Goal: Task Accomplishment & Management: Manage account settings

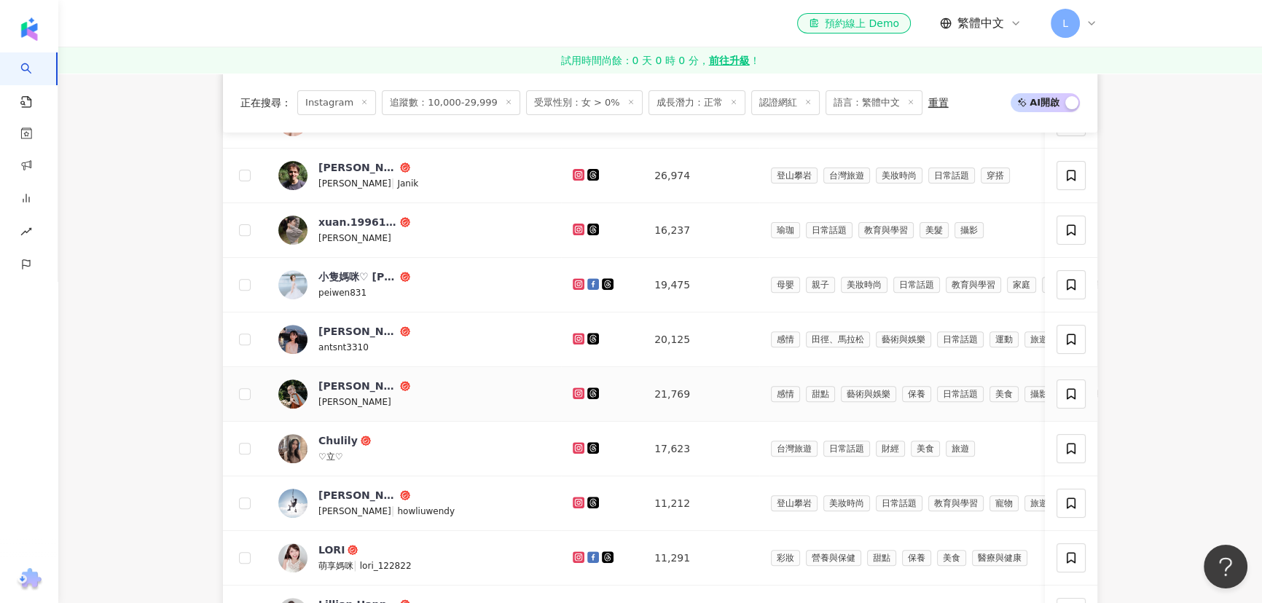
scroll to position [794, 0]
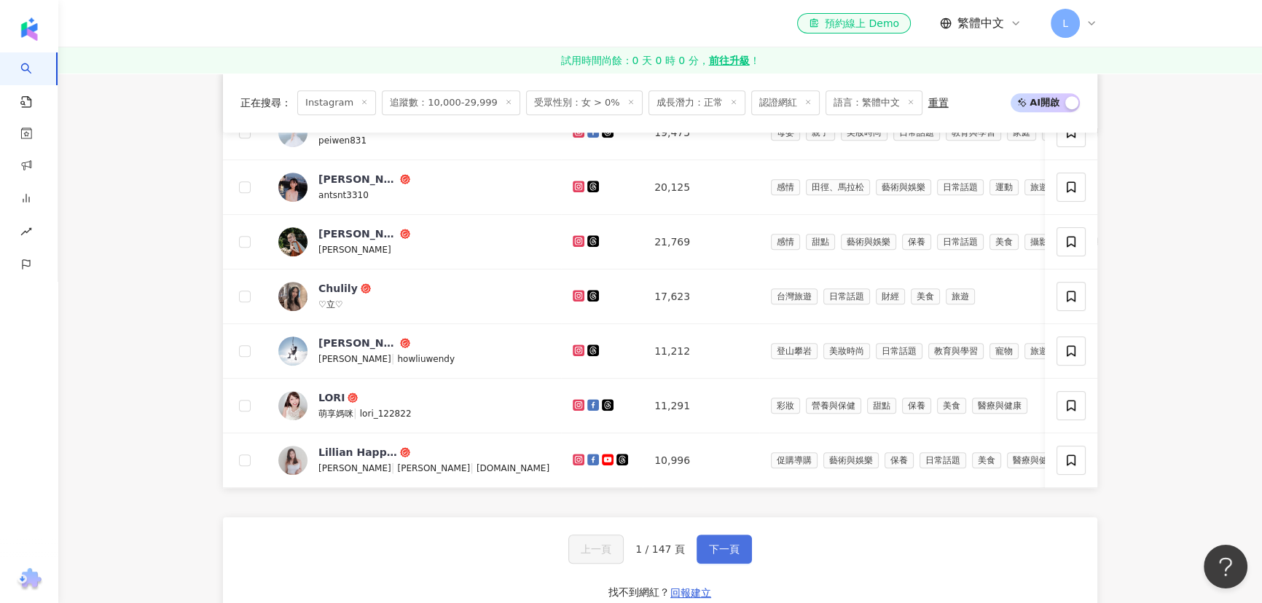
click at [738, 563] on button "下一頁" at bounding box center [724, 549] width 55 height 29
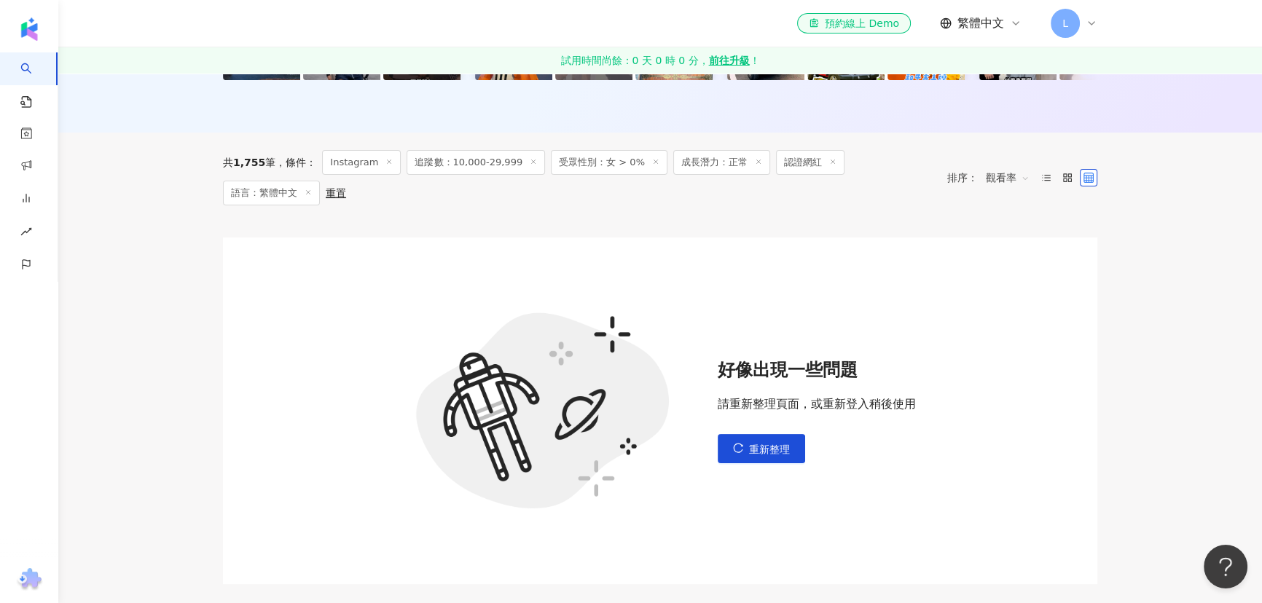
scroll to position [198, 0]
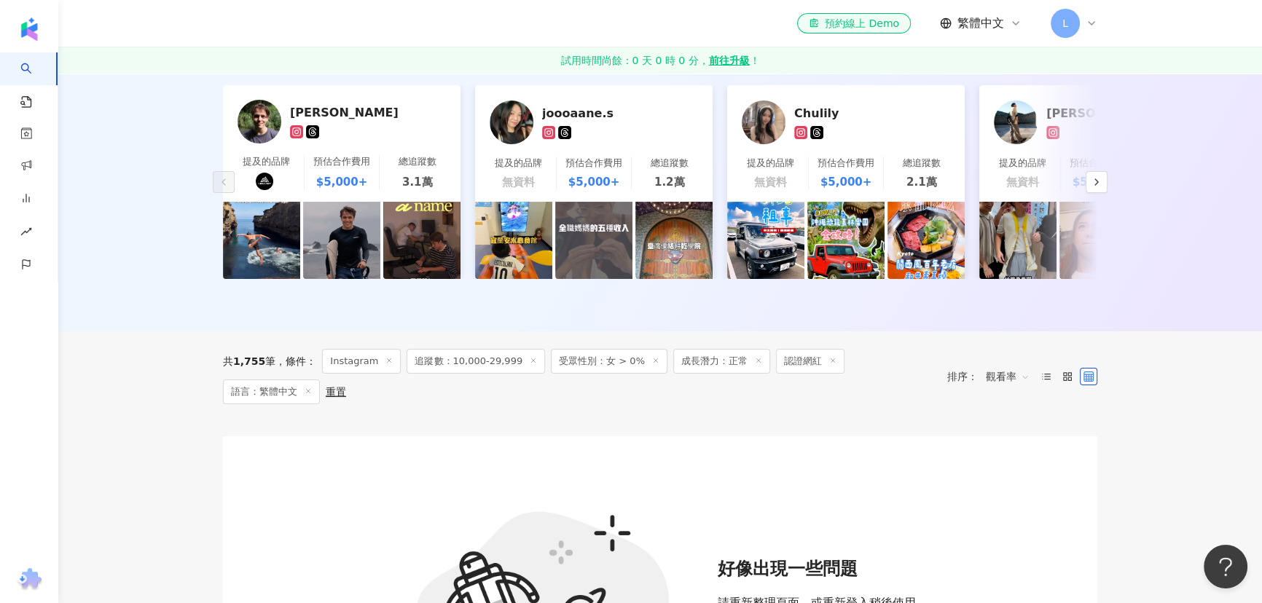
click at [1181, 232] on div "AI 推薦 ： 最近有合作的網紅 雅尼克 Janik 提及的品牌 預估合作費用 $5,000+ 總追蹤數 3.1萬 joooaane.s 提及的品牌 無資料 …" at bounding box center [660, 177] width 1204 height 310
click at [1077, 17] on span "L" at bounding box center [1065, 23] width 29 height 29
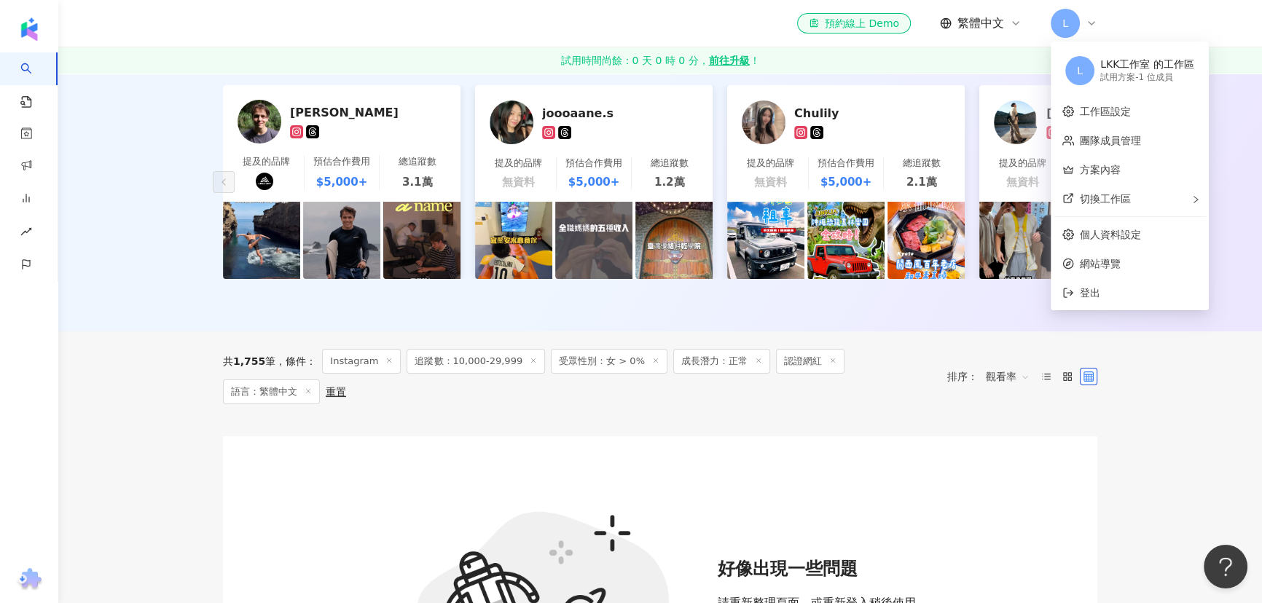
click at [1141, 69] on div "LKK工作室 的工作區" at bounding box center [1147, 65] width 94 height 15
click at [1083, 66] on span "L" at bounding box center [1079, 70] width 29 height 29
click at [1130, 58] on div "LKK工作室 的工作區" at bounding box center [1147, 65] width 94 height 15
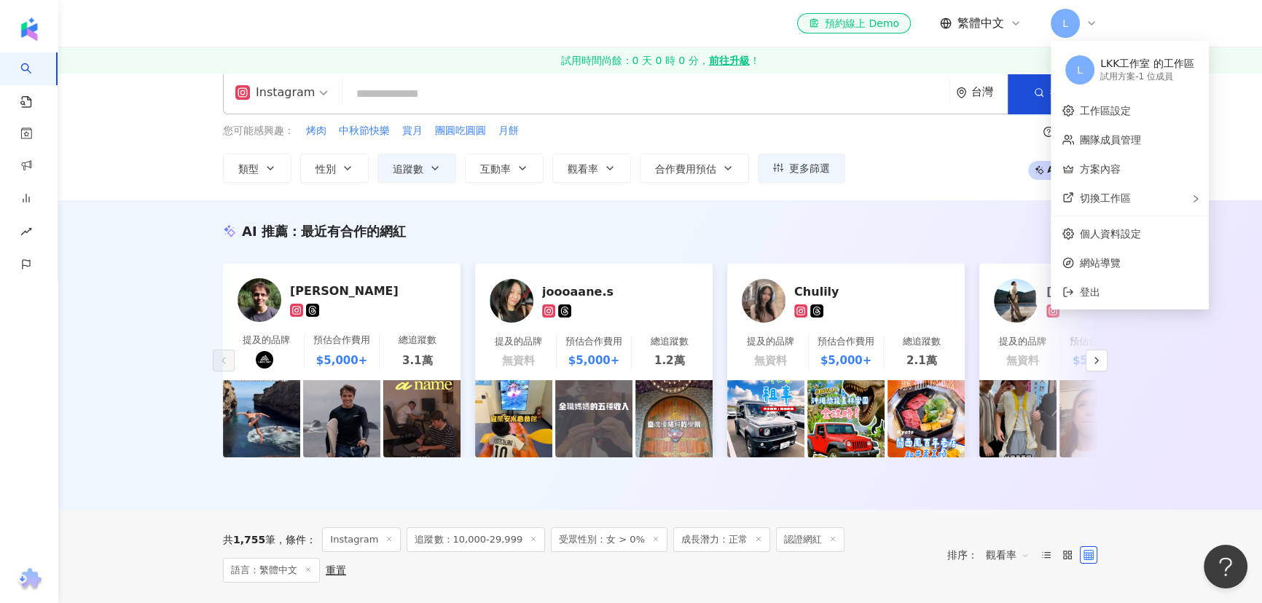
scroll to position [0, 0]
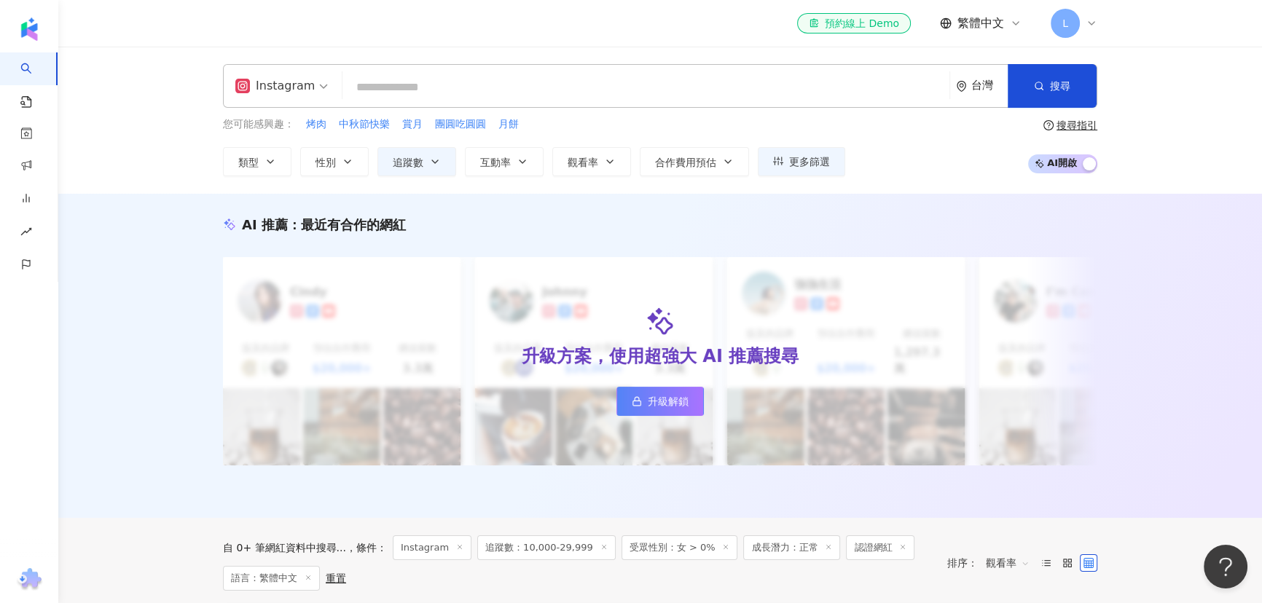
click at [1074, 26] on span "L" at bounding box center [1065, 23] width 29 height 29
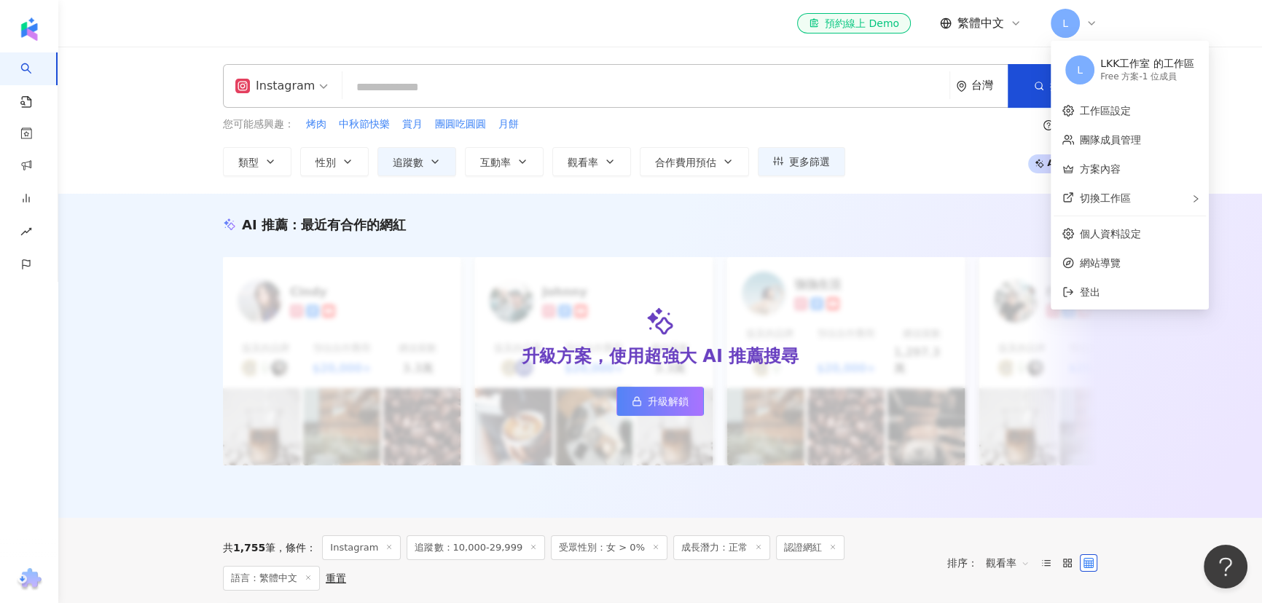
click at [1093, 23] on icon at bounding box center [1092, 23] width 12 height 12
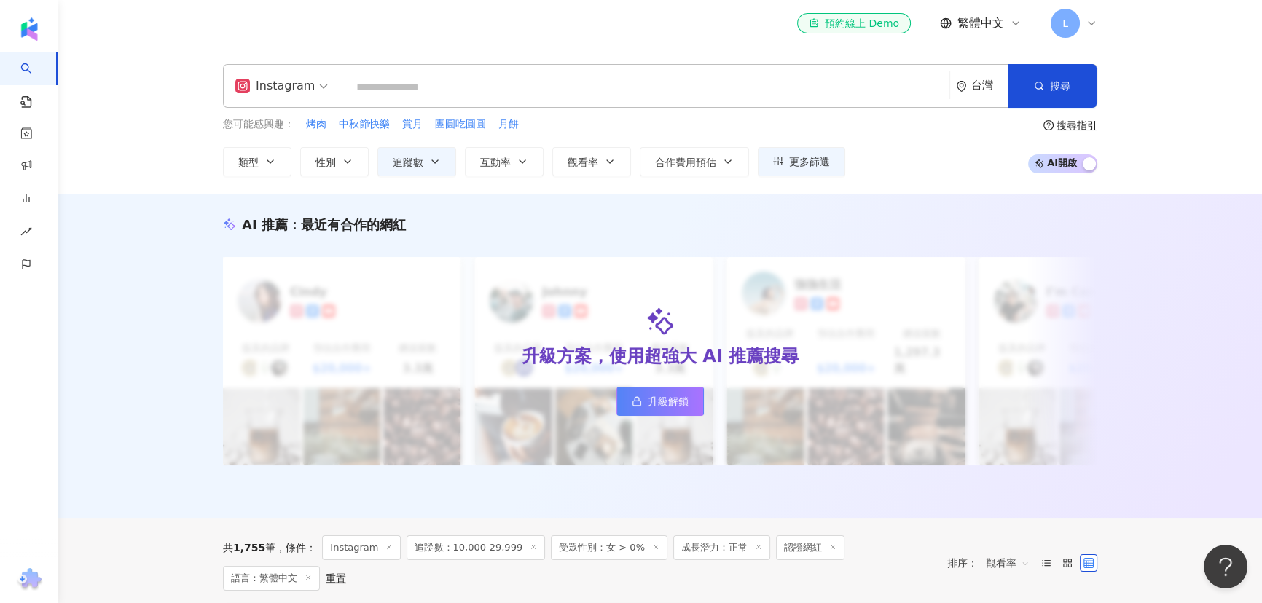
click at [1090, 22] on icon at bounding box center [1092, 23] width 6 height 3
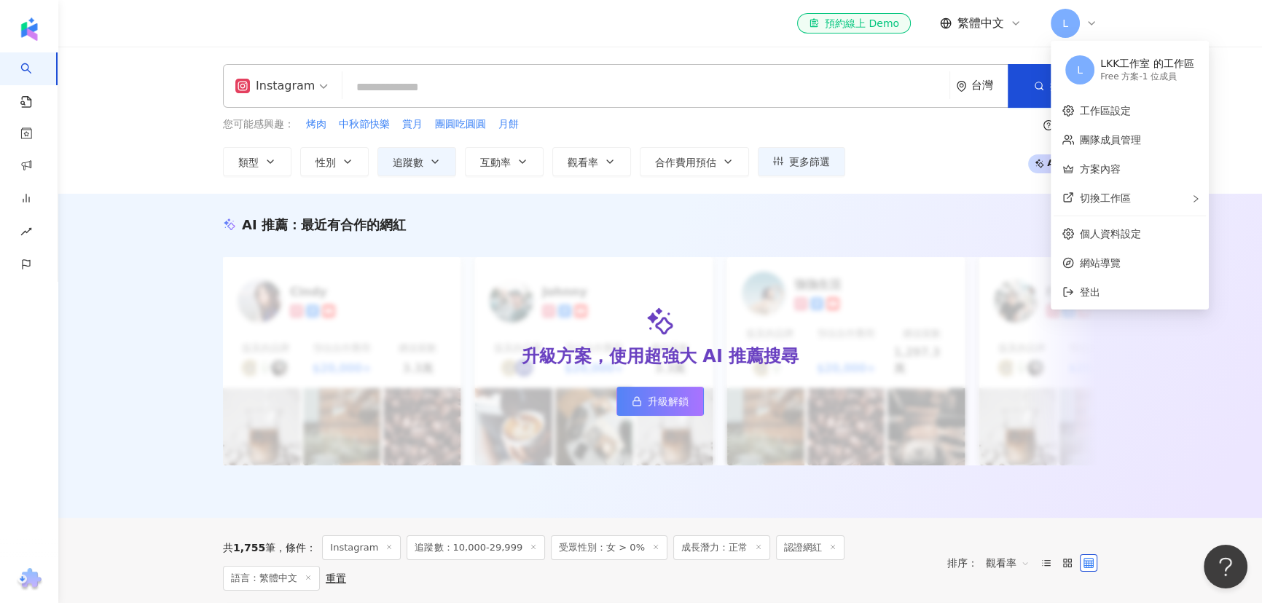
click at [1072, 23] on span "L" at bounding box center [1065, 23] width 29 height 29
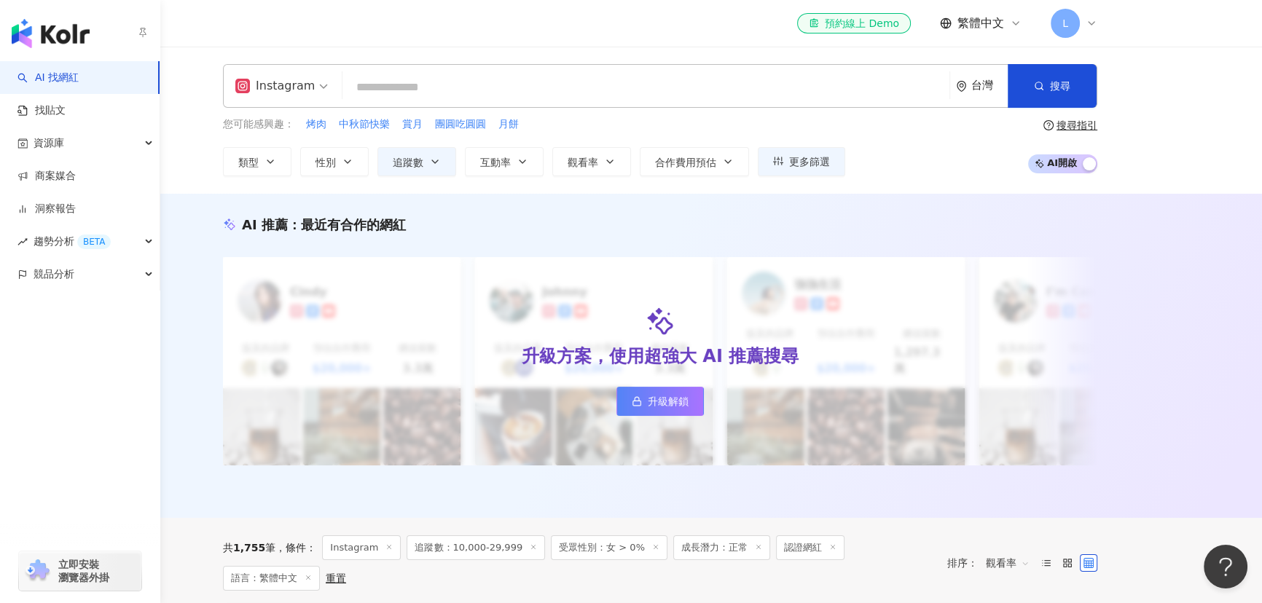
click at [71, 37] on img "button" at bounding box center [51, 33] width 78 height 29
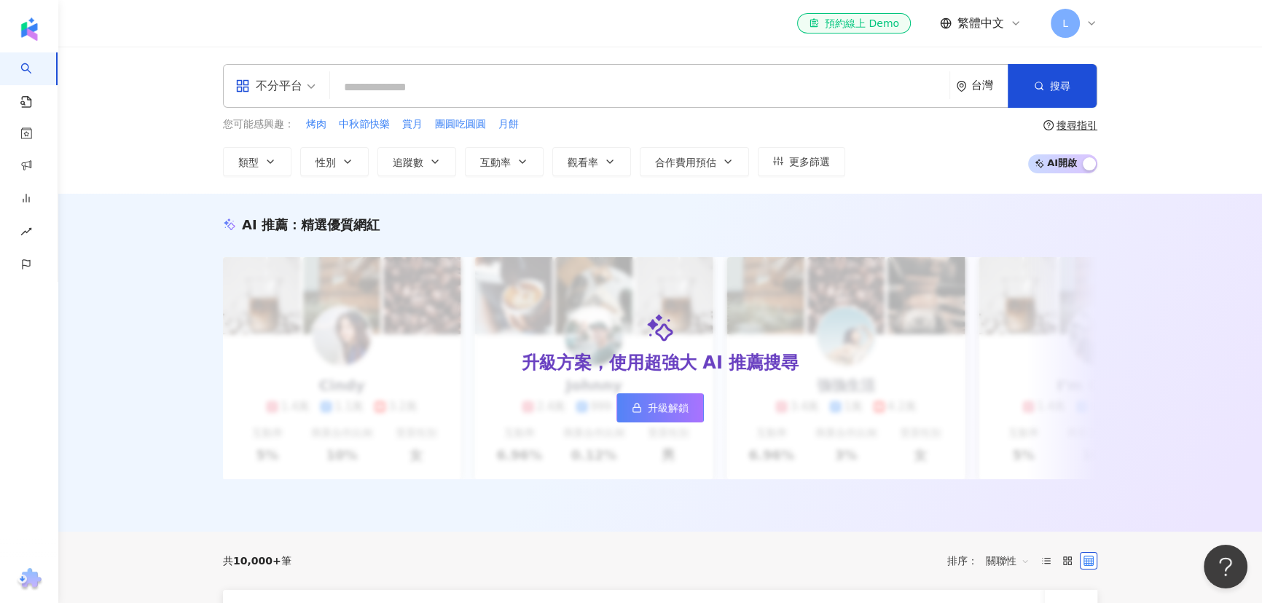
click at [1064, 22] on span "L" at bounding box center [1066, 23] width 6 height 16
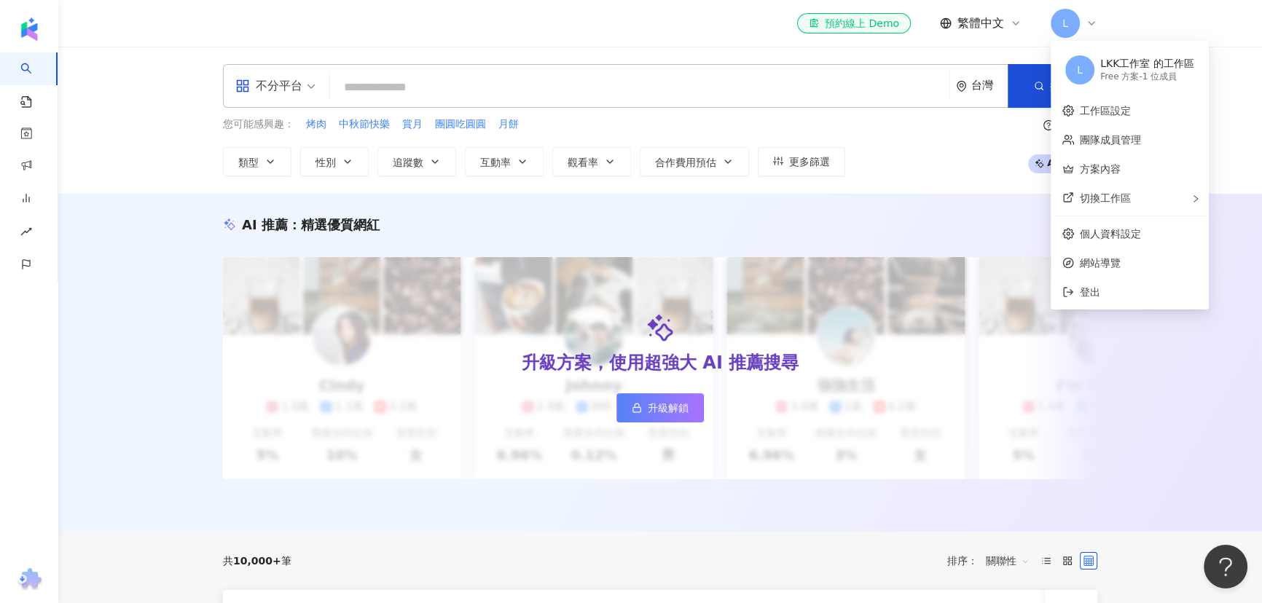
click at [1127, 68] on div "LKK工作室 的工作區" at bounding box center [1147, 64] width 94 height 15
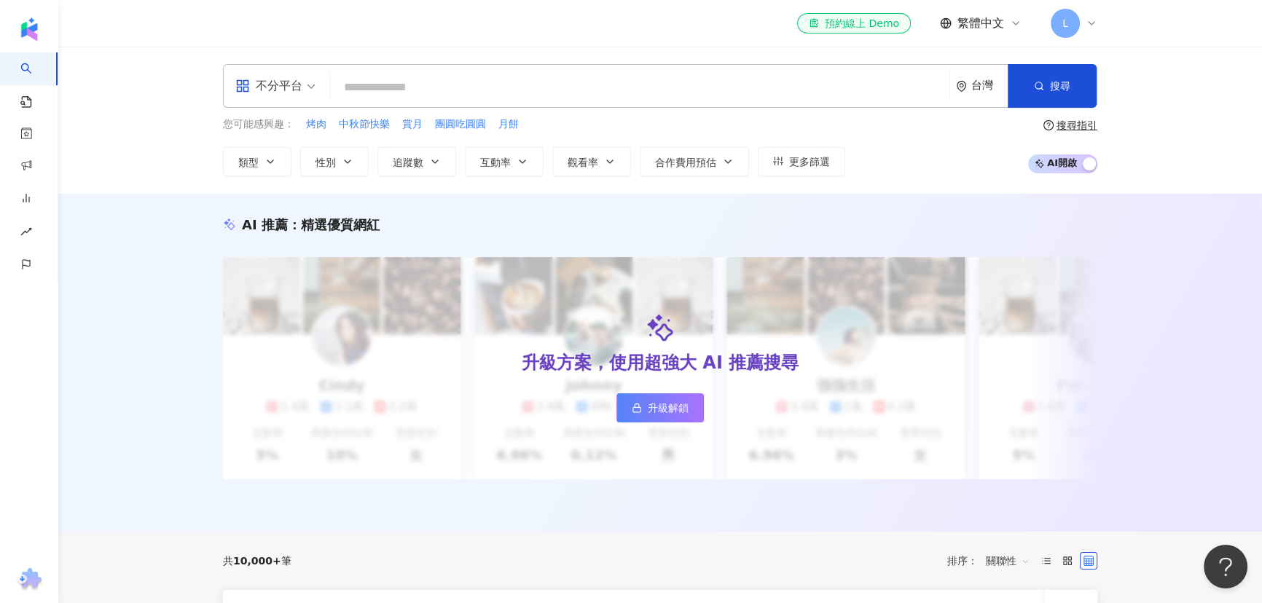
click at [1138, 29] on header "el-icon-cs 預約線上 Demo 繁體中文 L" at bounding box center [660, 23] width 1204 height 47
click at [1081, 26] on div "L" at bounding box center [1074, 23] width 47 height 29
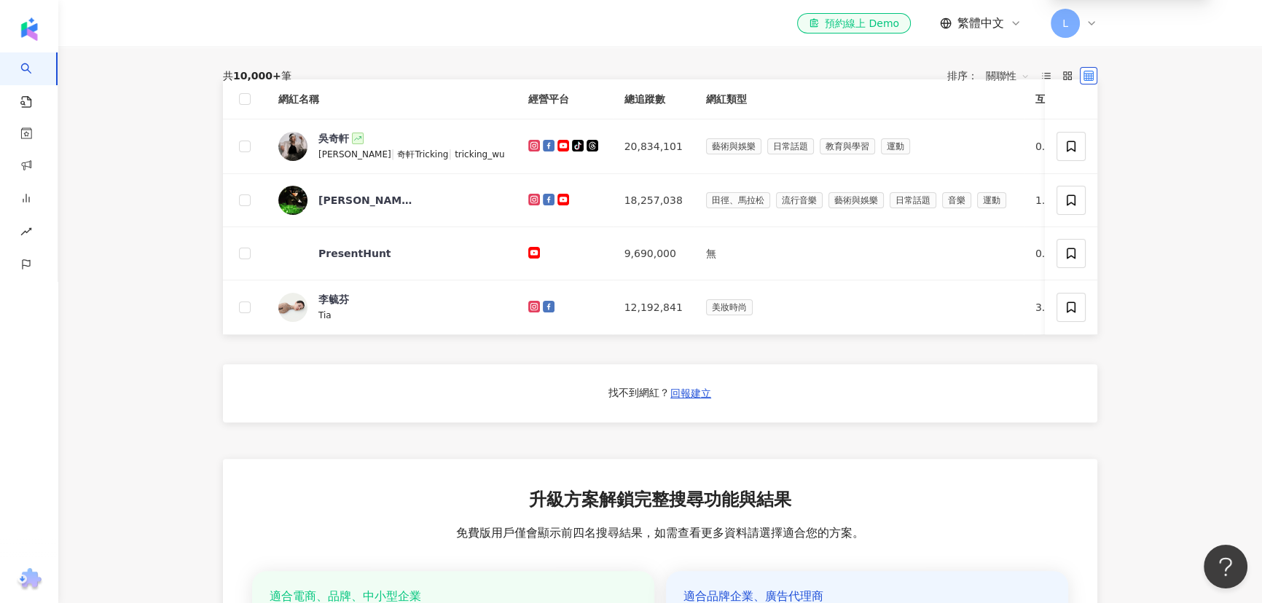
scroll to position [195, 0]
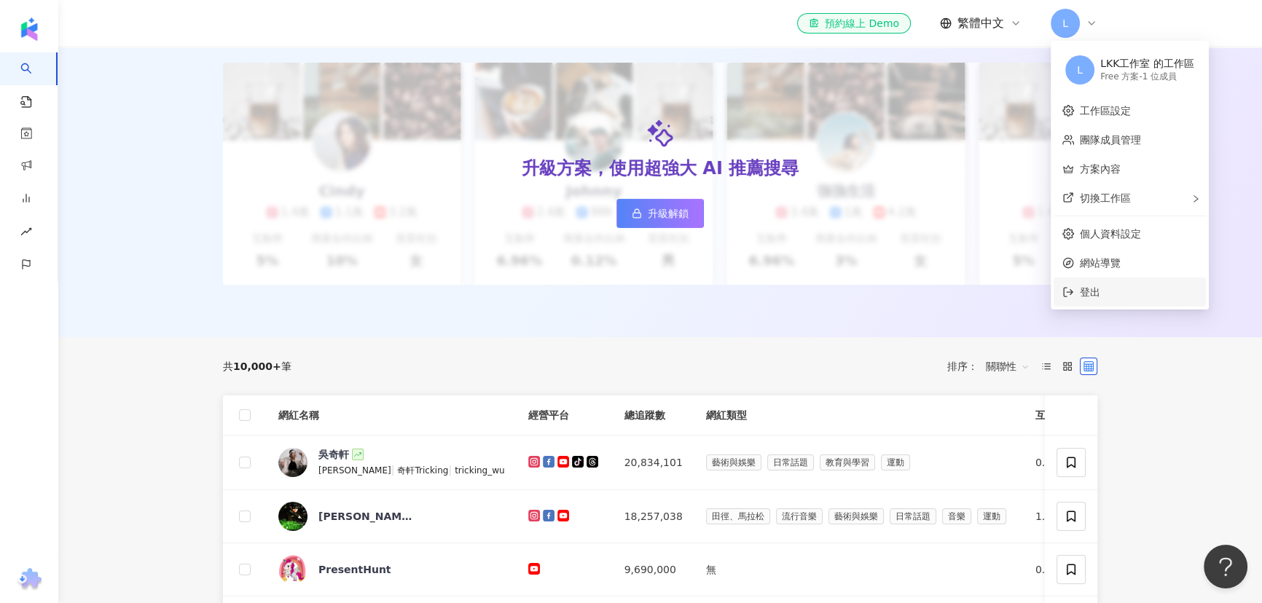
click at [1124, 296] on span "登出" at bounding box center [1138, 292] width 117 height 16
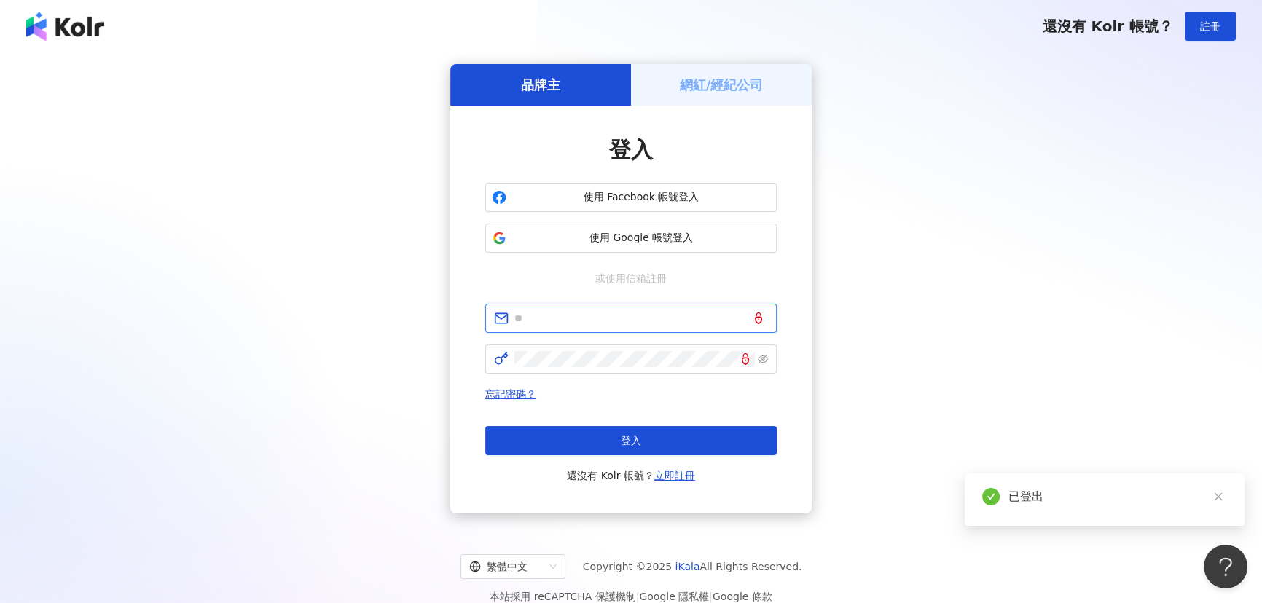
click at [623, 312] on input "text" at bounding box center [642, 318] width 254 height 16
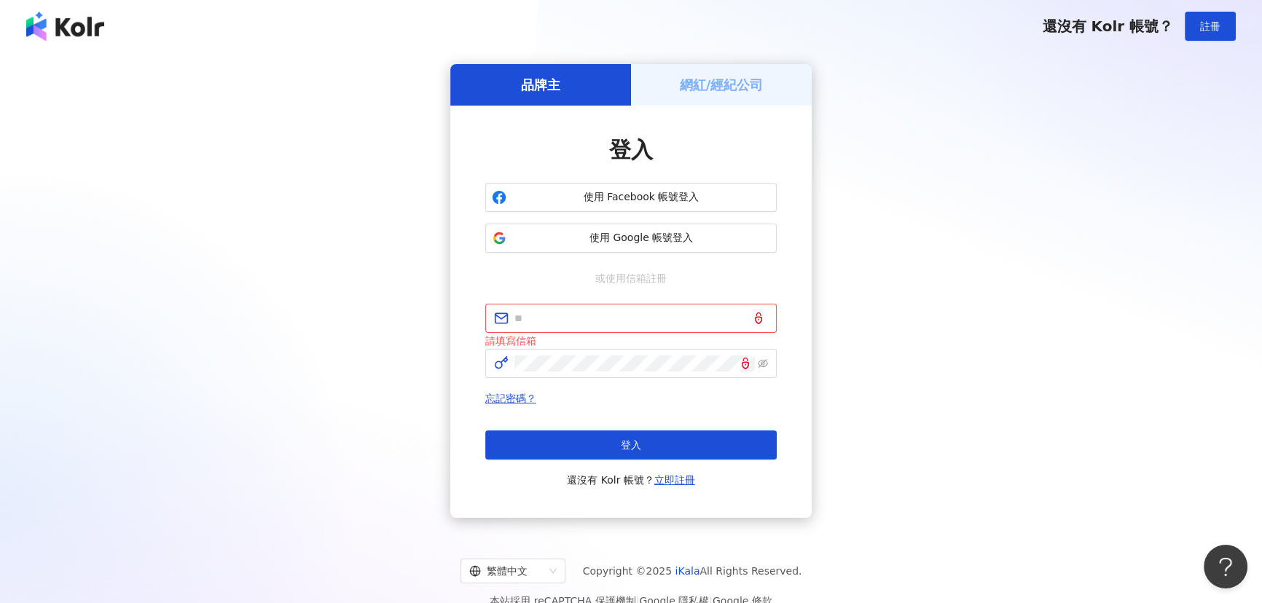
drag, startPoint x: 910, startPoint y: 379, endPoint x: 794, endPoint y: 472, distance: 148.3
click at [908, 380] on div "品牌主 網紅/經紀公司 登入 使用 Facebook 帳號登入 使用 Google 帳號登入 或使用信箱註冊 請填寫信箱 忘記密碼？ 登入 還沒有 Kolr …" at bounding box center [630, 291] width 1227 height 454
click at [527, 318] on input "text" at bounding box center [642, 318] width 254 height 16
paste input "**********"
type input "**********"
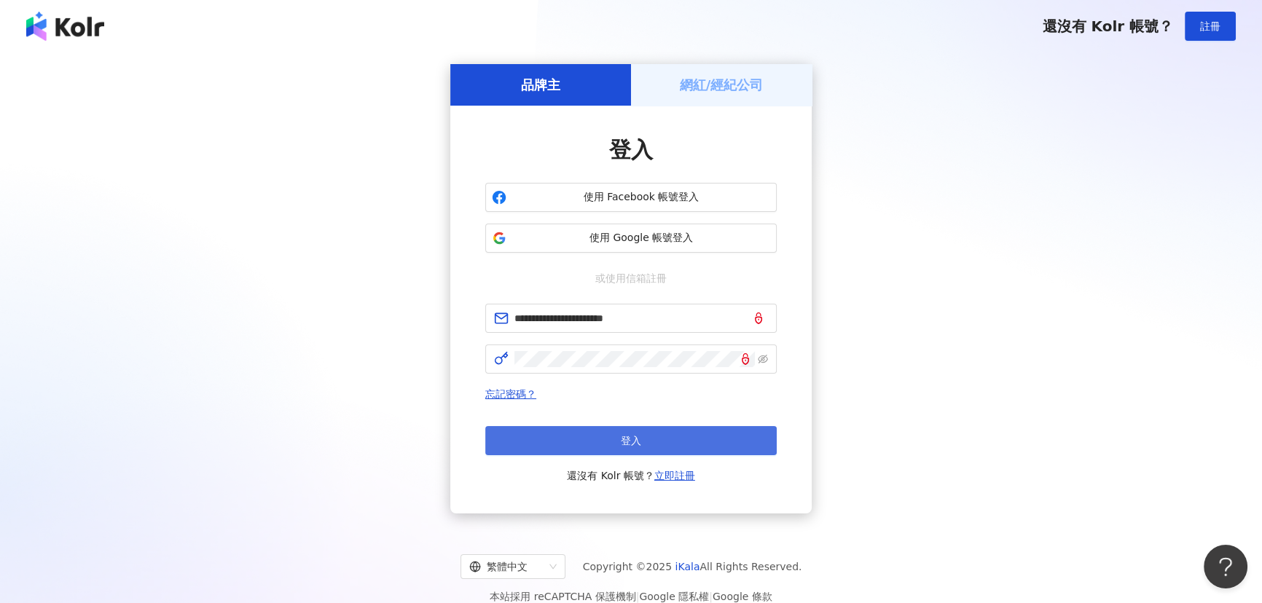
click at [594, 448] on button "登入" at bounding box center [631, 440] width 292 height 29
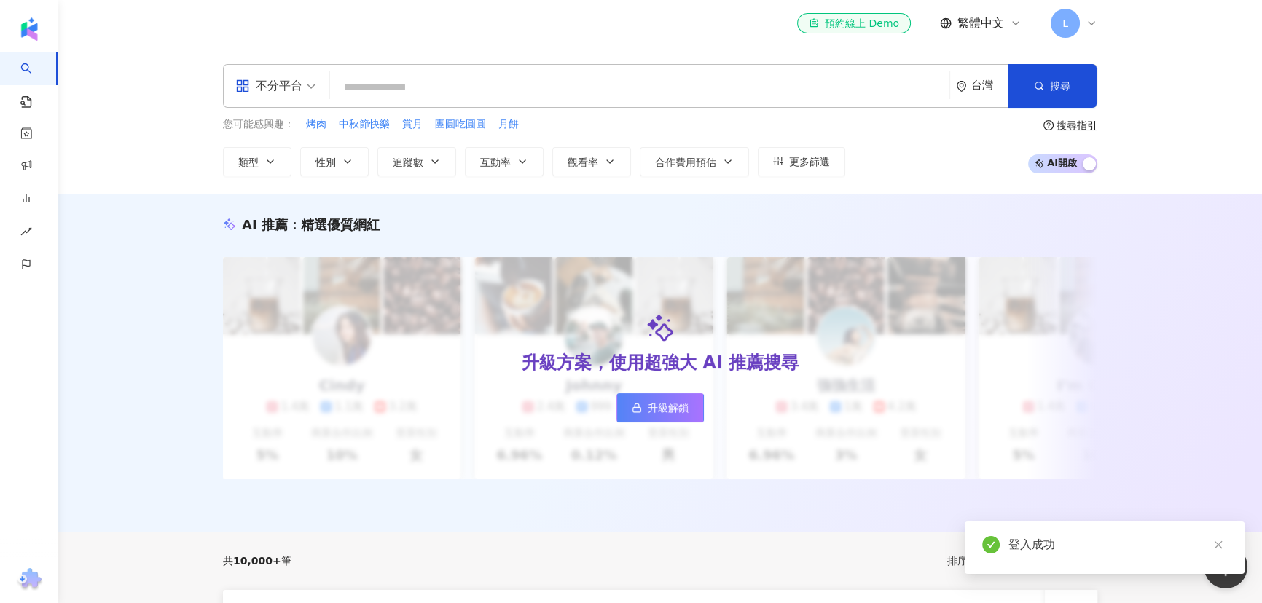
click at [1075, 18] on span "L" at bounding box center [1065, 23] width 29 height 29
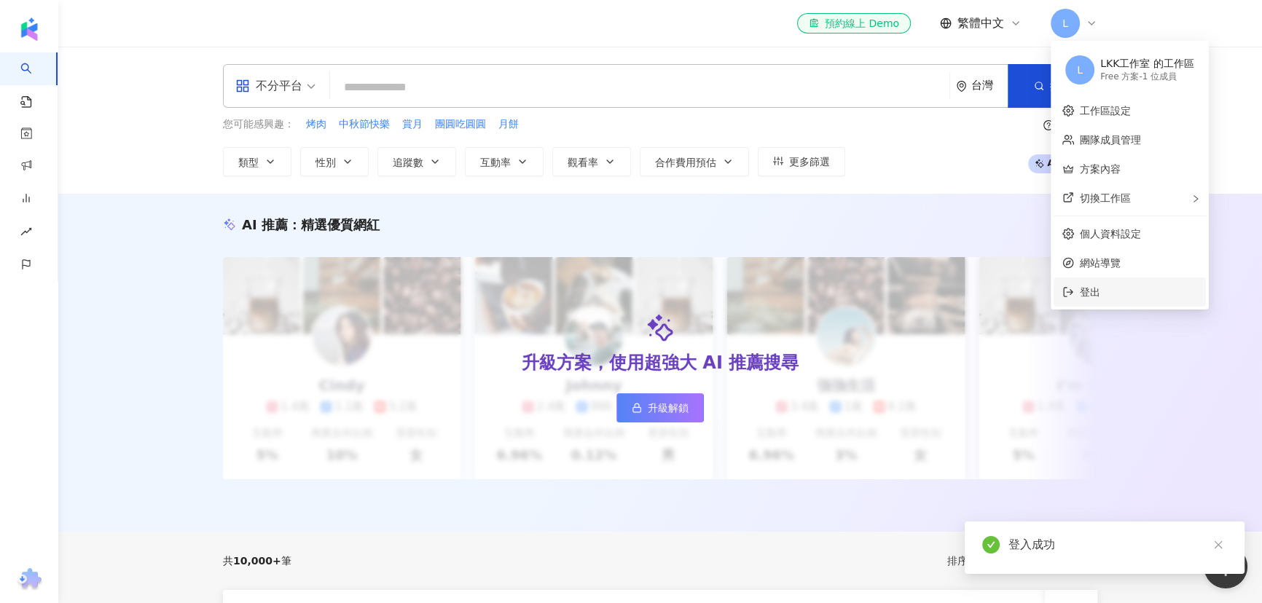
click at [1114, 295] on span "登出" at bounding box center [1138, 292] width 117 height 16
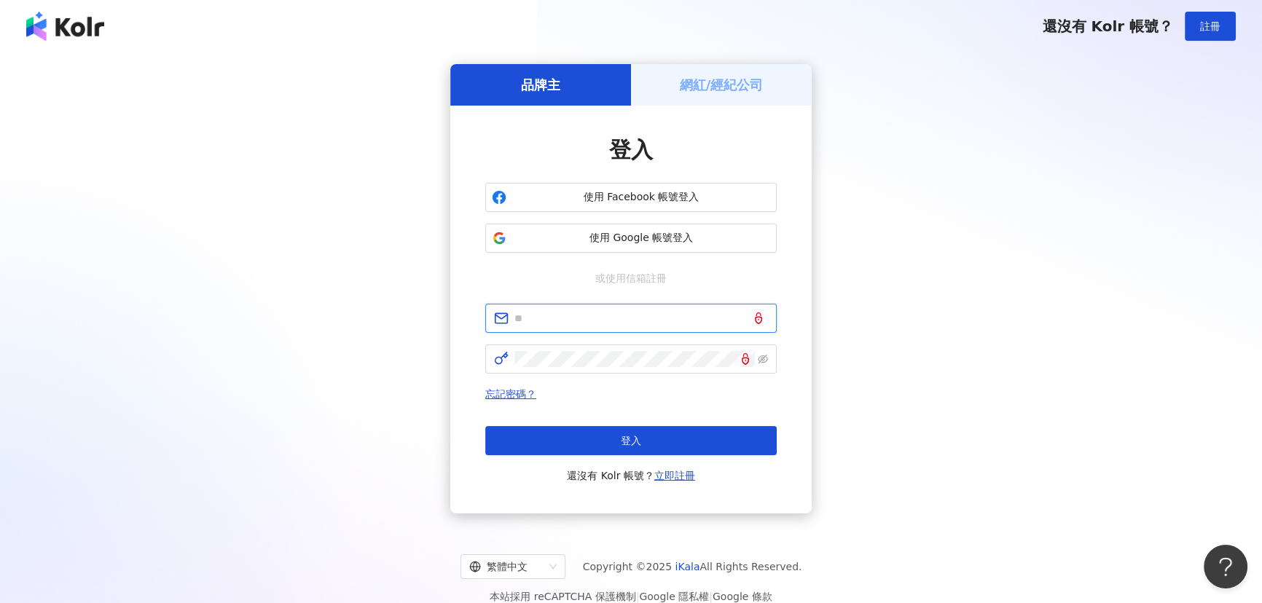
click at [550, 310] on input "text" at bounding box center [642, 318] width 254 height 16
click at [571, 310] on input "text" at bounding box center [642, 318] width 254 height 16
paste input "**********"
type input "**********"
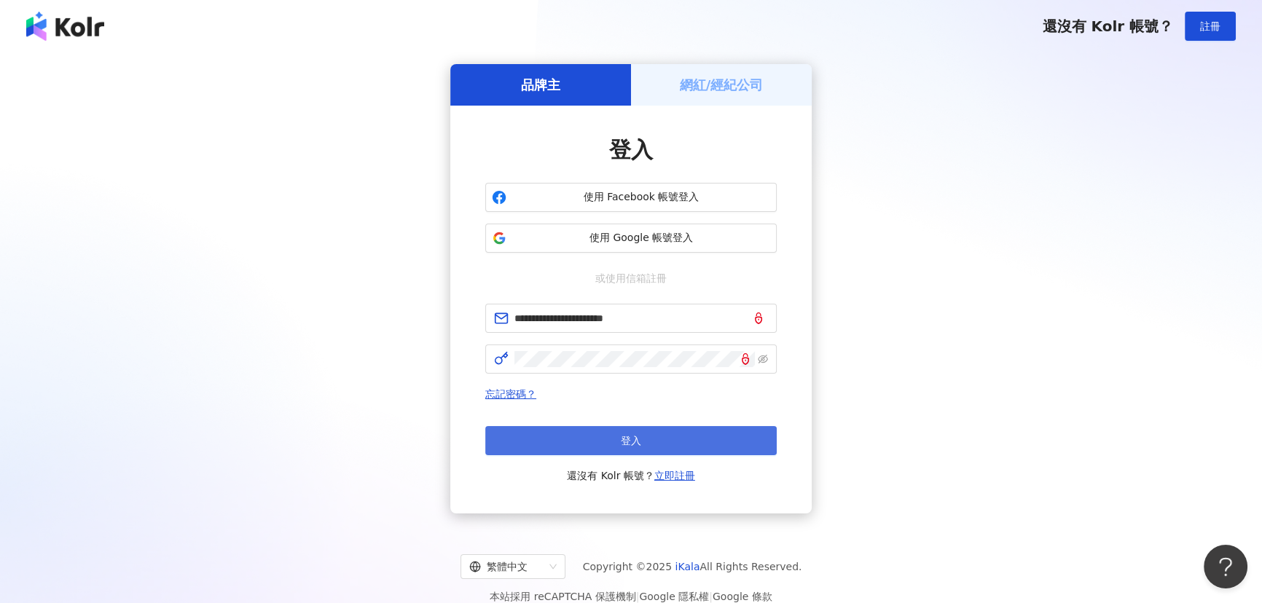
click at [695, 439] on button "登入" at bounding box center [631, 440] width 292 height 29
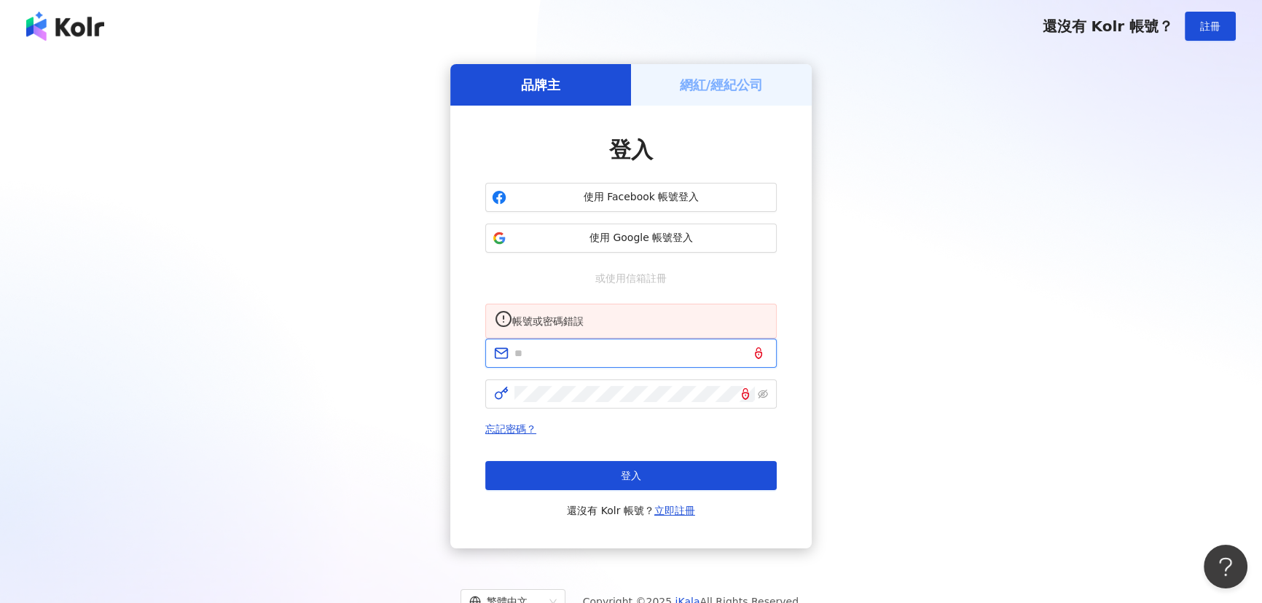
click at [615, 361] on input "text" at bounding box center [642, 353] width 254 height 16
paste input "**********"
drag, startPoint x: 591, startPoint y: 372, endPoint x: 680, endPoint y: 371, distance: 88.9
click at [677, 361] on input "**********" at bounding box center [642, 353] width 254 height 16
type input "**********"
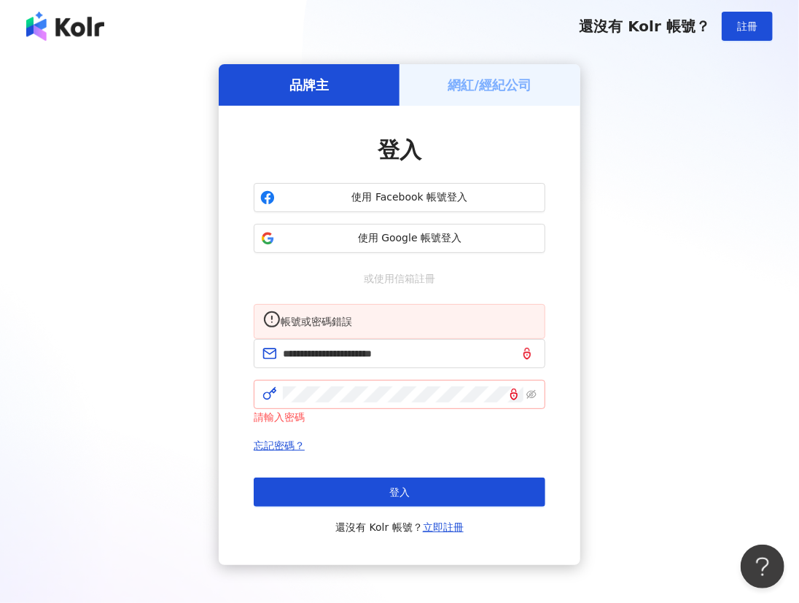
click at [275, 401] on icon at bounding box center [269, 393] width 15 height 15
click at [533, 399] on icon "eye-invisible" at bounding box center [531, 394] width 10 height 10
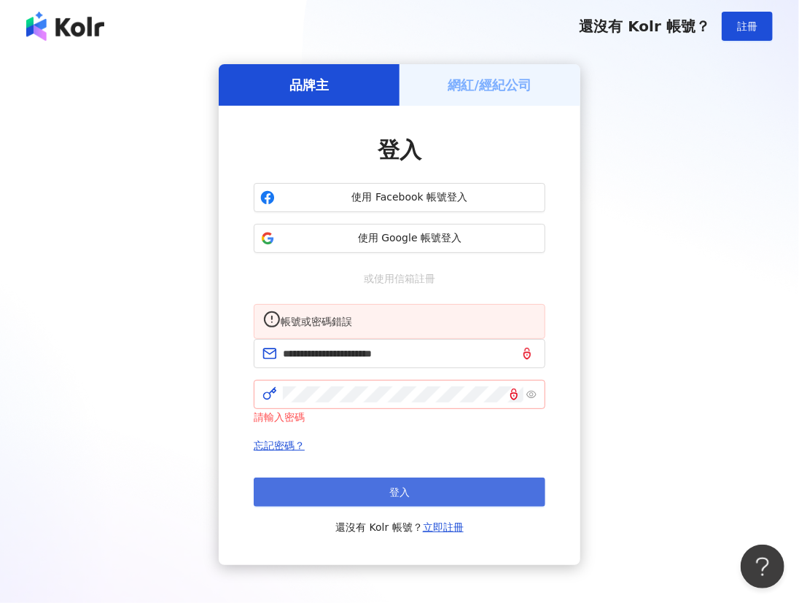
click at [450, 507] on button "登入" at bounding box center [400, 491] width 292 height 29
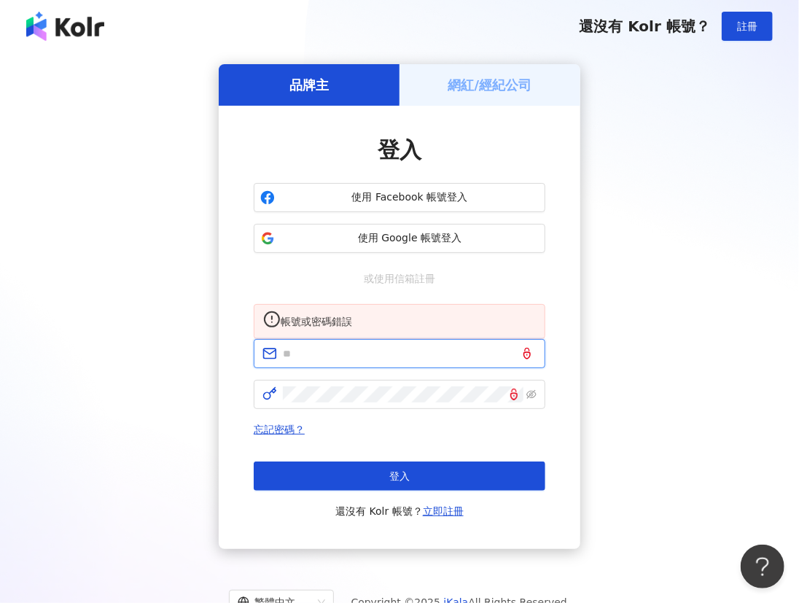
click at [394, 361] on input "text" at bounding box center [410, 353] width 254 height 16
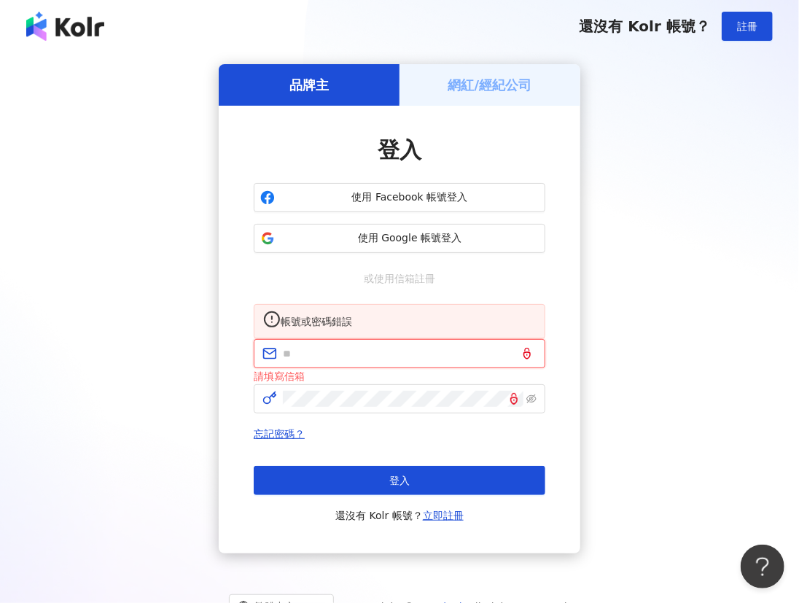
click at [347, 361] on input "text" at bounding box center [410, 353] width 254 height 16
click at [399, 361] on input "text" at bounding box center [410, 353] width 254 height 16
click at [311, 361] on input "text" at bounding box center [410, 353] width 254 height 16
paste input "**********"
type input "**********"
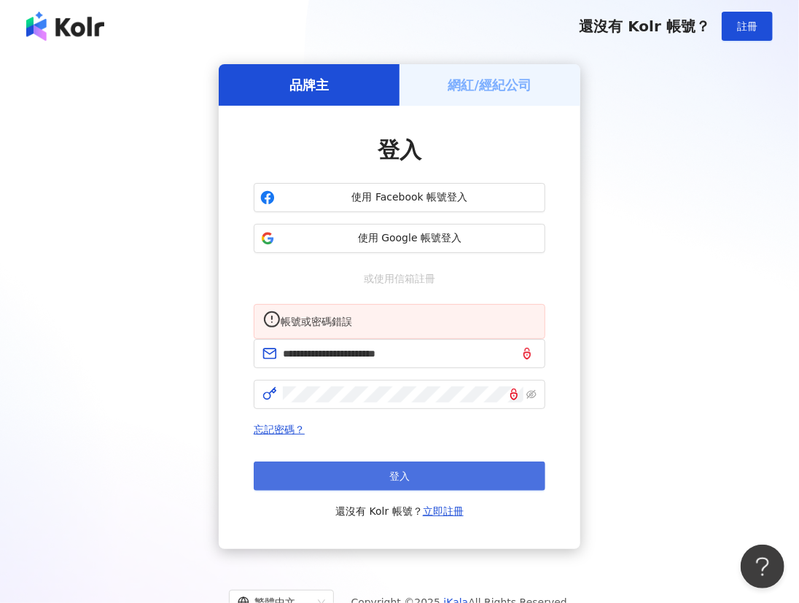
click at [445, 490] on button "登入" at bounding box center [400, 475] width 292 height 29
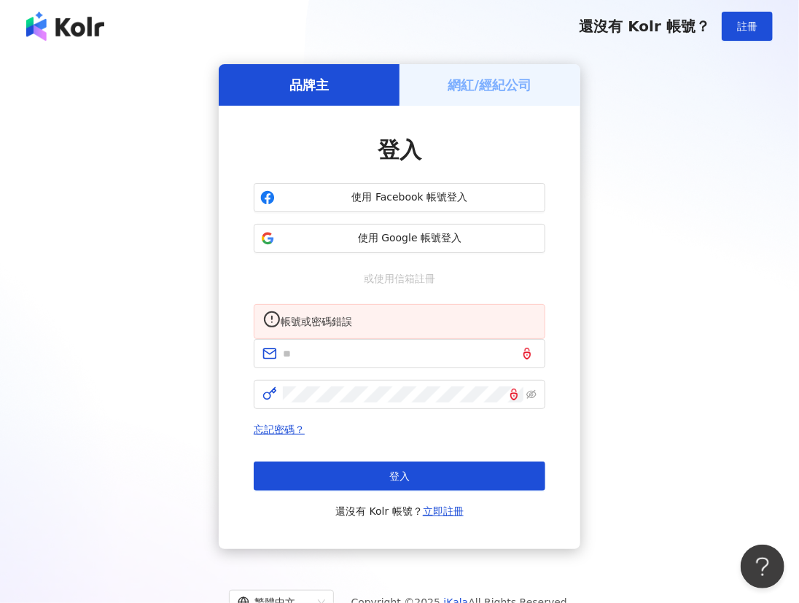
drag, startPoint x: 488, startPoint y: 470, endPoint x: 496, endPoint y: 476, distance: 9.9
click at [488, 471] on div "忘記密碼？ 登入 還沒有 Kolr 帳號？ 立即註冊" at bounding box center [400, 470] width 292 height 99
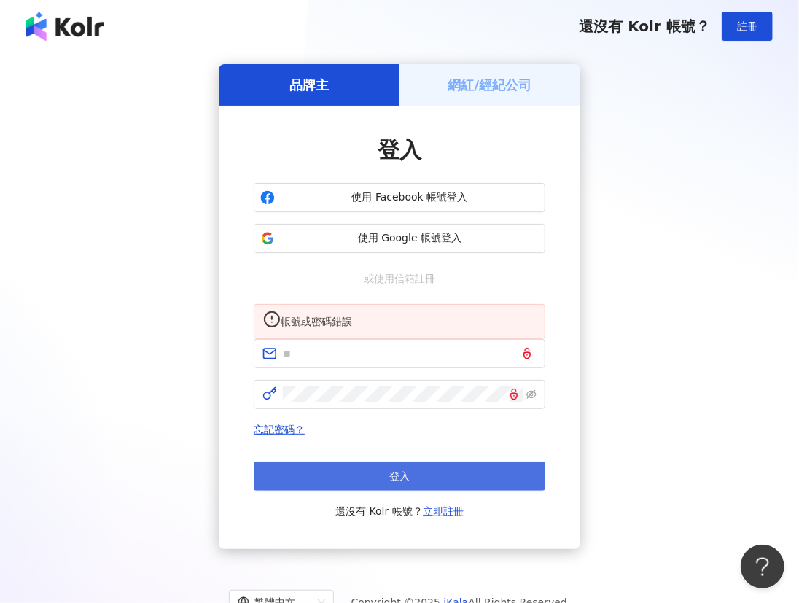
click at [507, 490] on button "登入" at bounding box center [400, 475] width 292 height 29
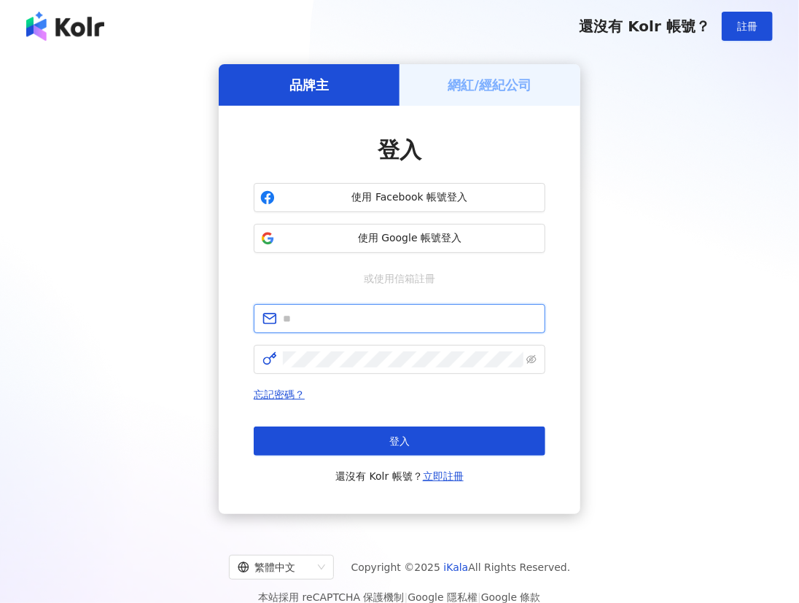
click at [454, 318] on input "text" at bounding box center [410, 318] width 254 height 16
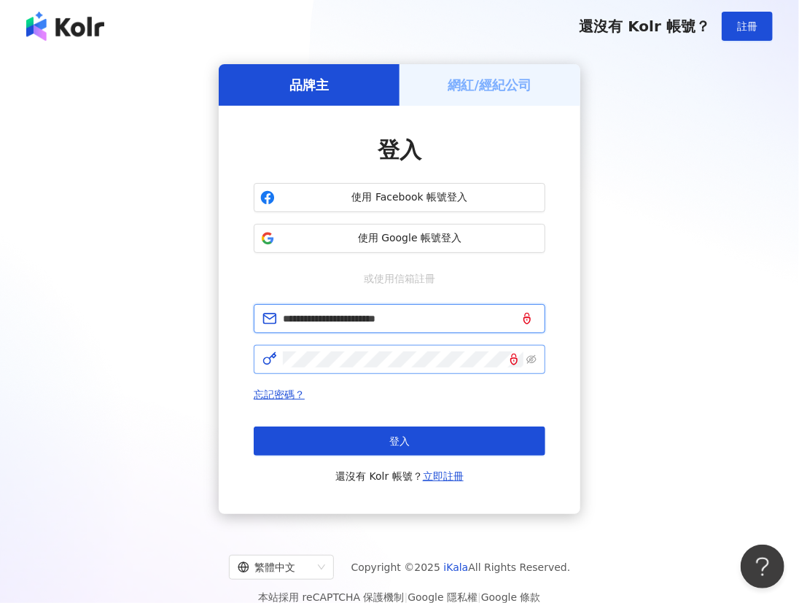
type input "**********"
click button "登入" at bounding box center [400, 440] width 292 height 29
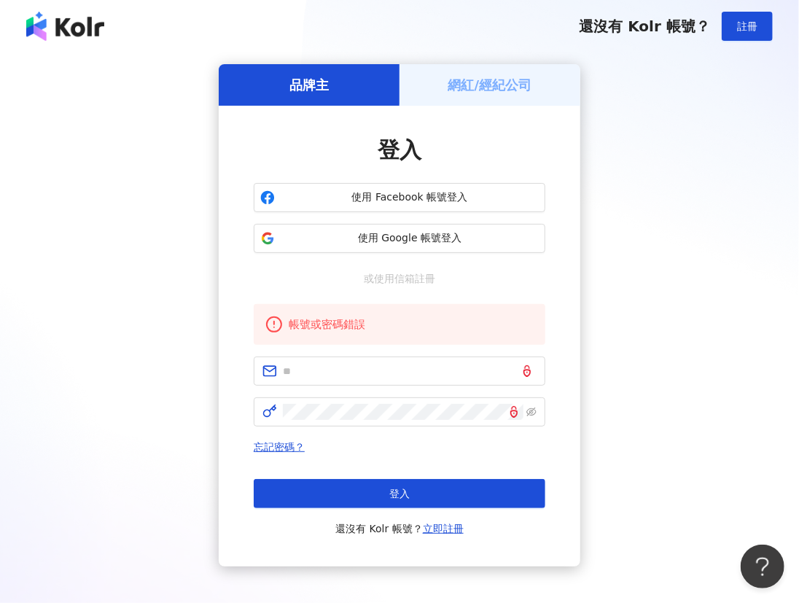
click at [383, 325] on div "帳號或密碼錯誤" at bounding box center [411, 324] width 245 height 17
click at [442, 370] on input "text" at bounding box center [410, 371] width 254 height 16
click at [622, 298] on div "品牌主 網紅/經紀公司 登入 使用 Facebook 帳號登入 使用 Google 帳號登入 或使用信箱註冊 帳號或密碼錯誤 忘記密碼？ 登入 還沒有 Kol…" at bounding box center [399, 315] width 764 height 502
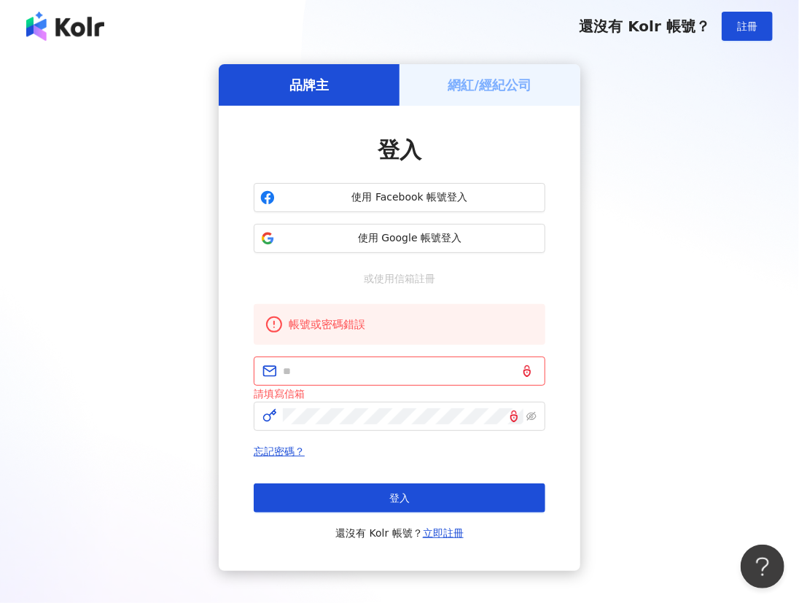
click at [638, 281] on div "品牌主 網紅/經紀公司 登入 使用 Facebook 帳號登入 使用 Google 帳號登入 或使用信箱註冊 帳號或密碼錯誤 請填寫信箱 忘記密碼？ 登入 還…" at bounding box center [399, 317] width 764 height 507
